Goal: Information Seeking & Learning: Learn about a topic

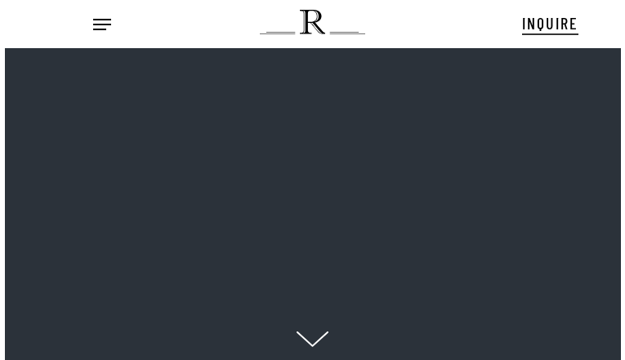
scroll to position [16, 20]
